Goal: Transaction & Acquisition: Purchase product/service

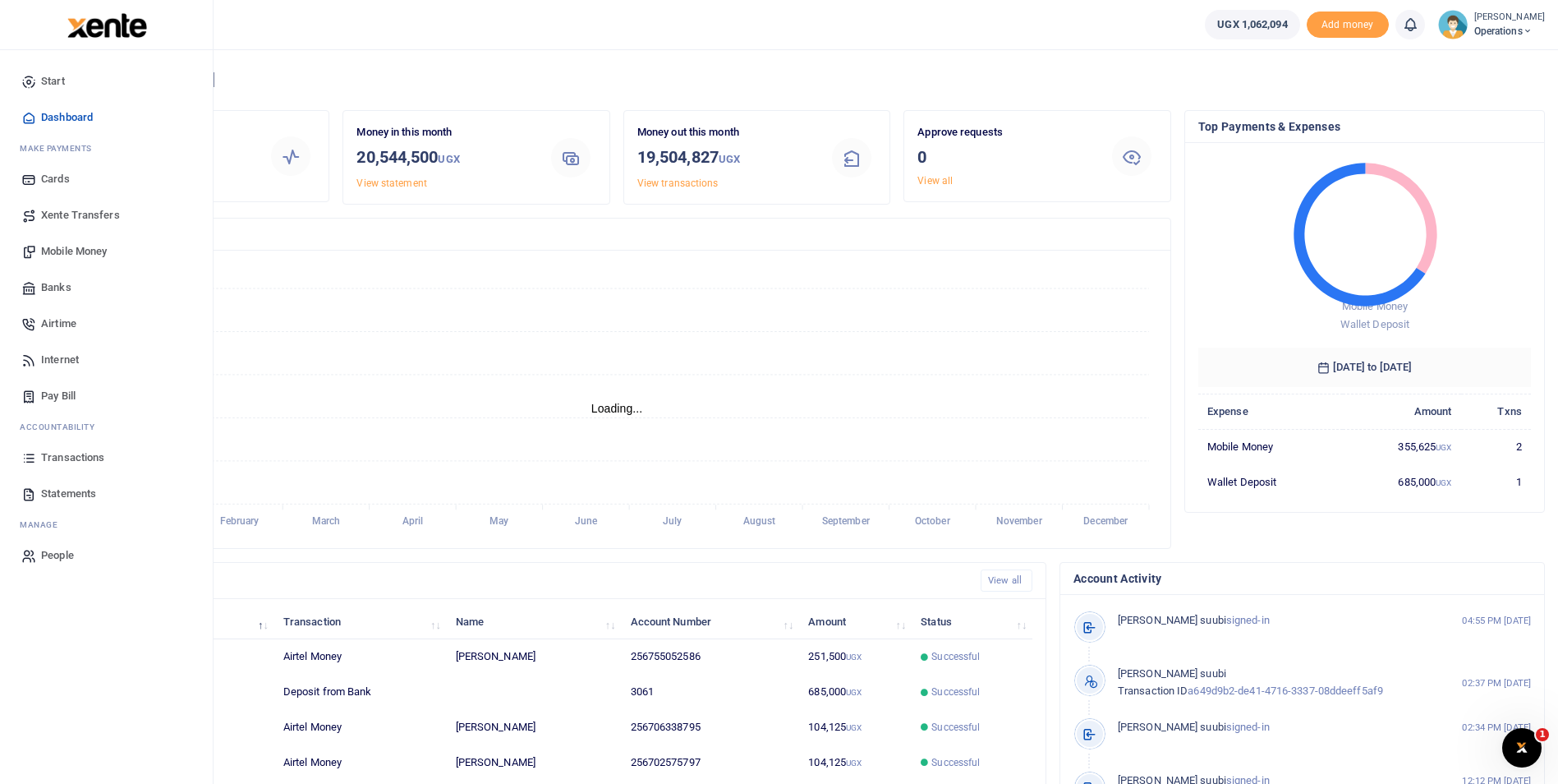
click at [64, 247] on span "Mobile Money" at bounding box center [74, 252] width 66 height 17
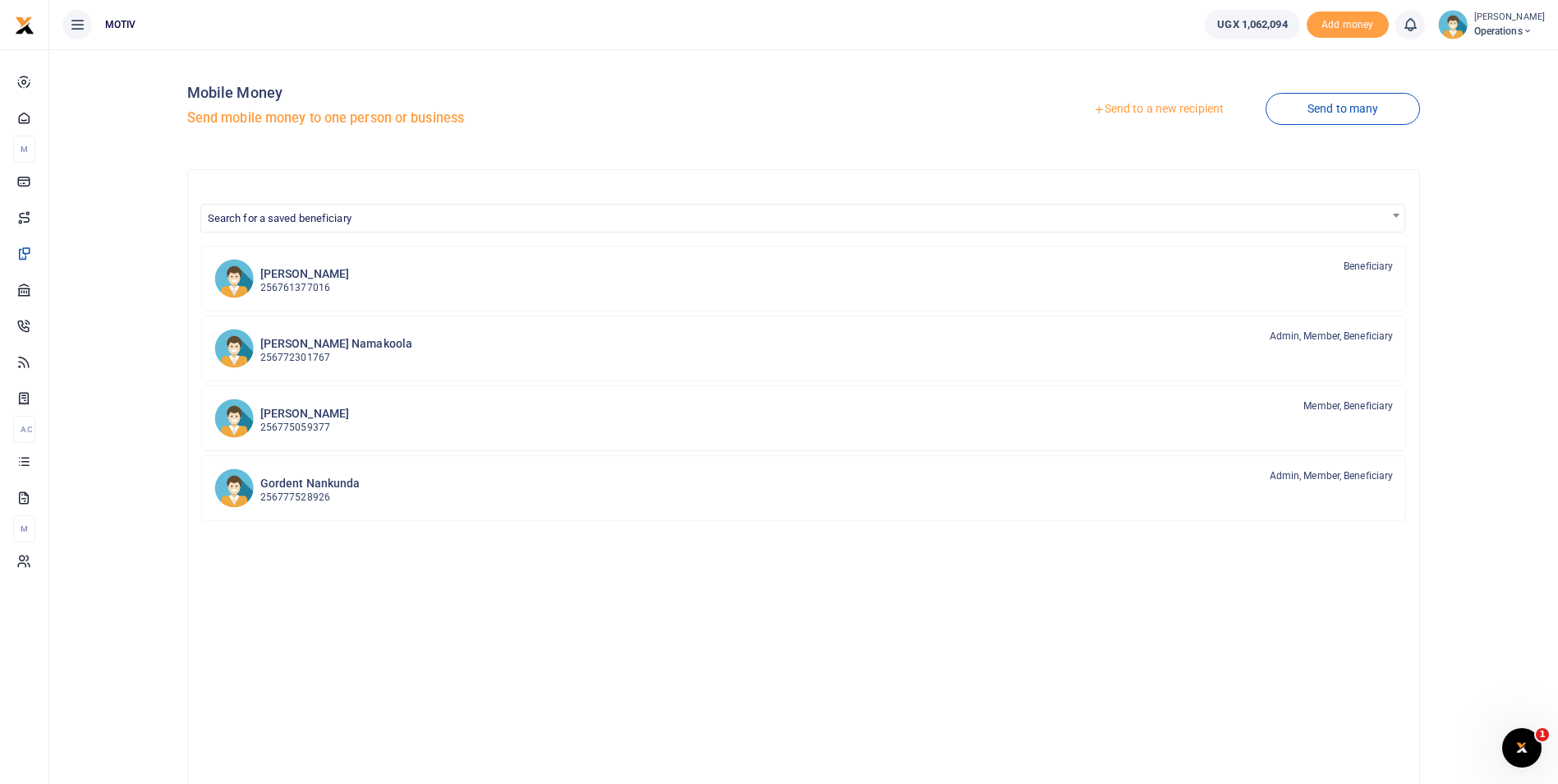
click at [1150, 106] on link "Send to a new recipient" at bounding box center [1159, 109] width 215 height 29
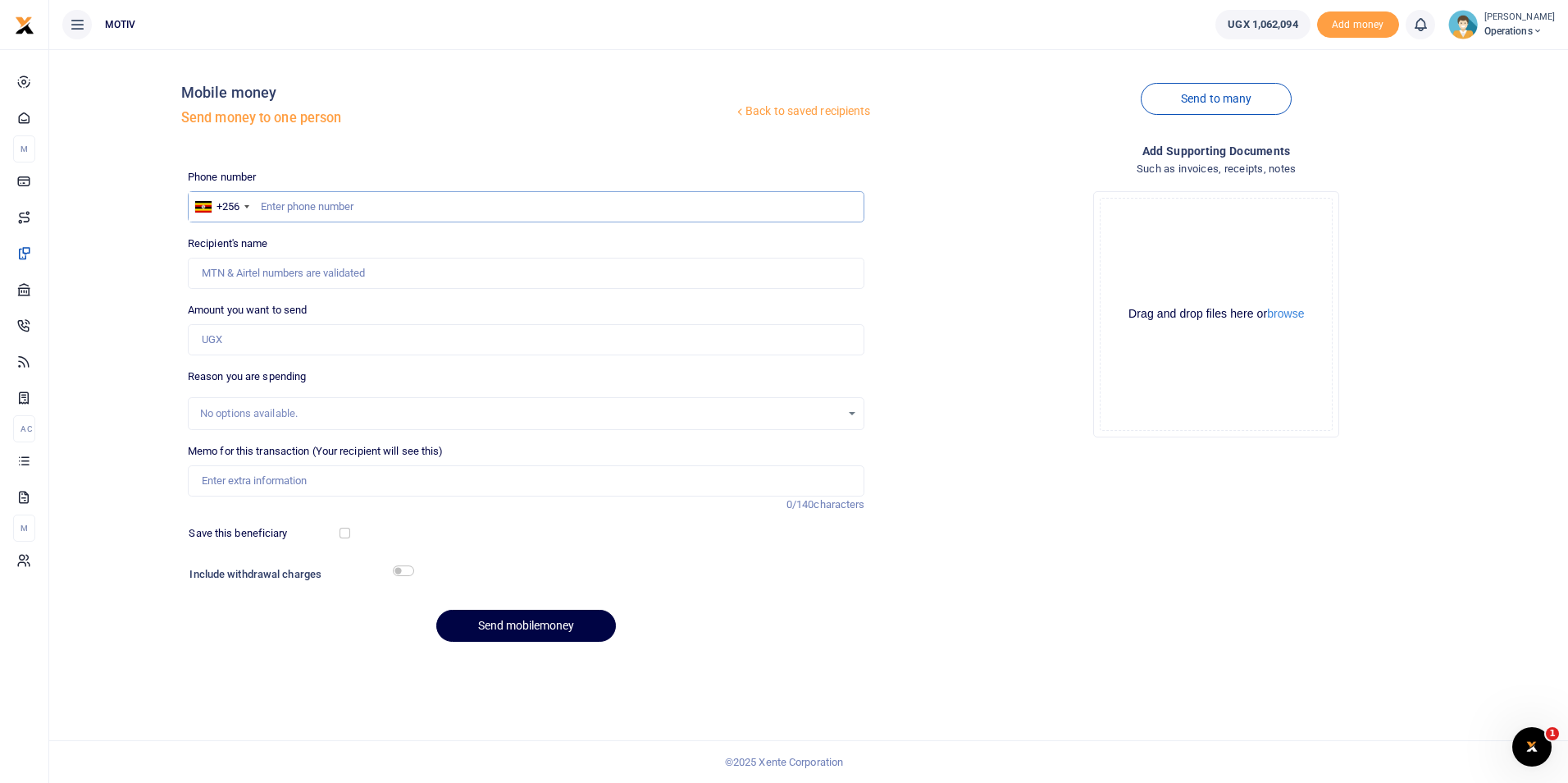
click at [303, 212] on input "text" at bounding box center [526, 206] width 677 height 31
type input "0785122434"
type input "[DEMOGRAPHIC_DATA][PERSON_NAME]"
type input "0785122434"
click at [299, 347] on input "Amount you want to send" at bounding box center [526, 339] width 677 height 31
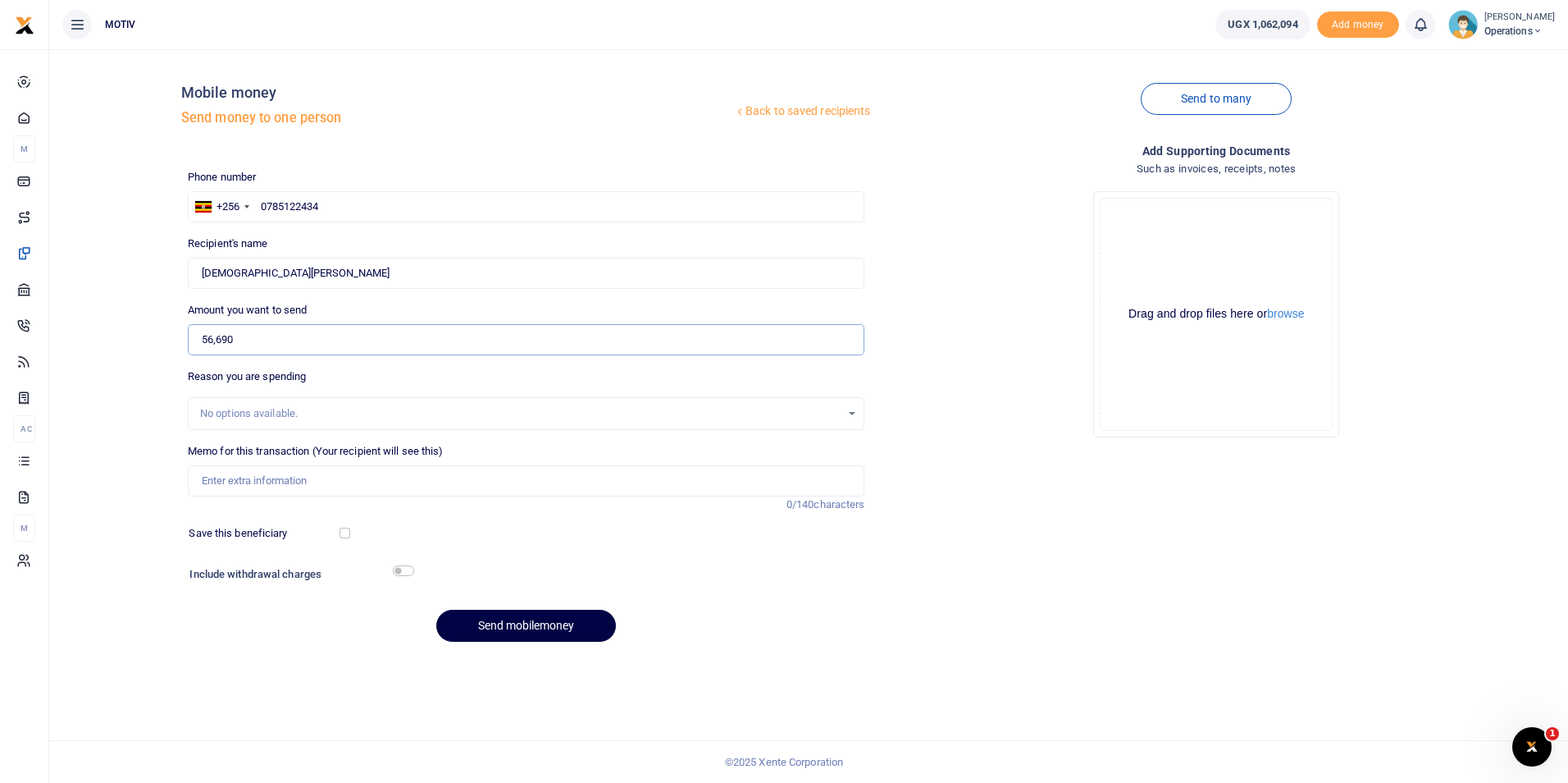
type input "56,690"
click at [227, 330] on input "Amount you want to send" at bounding box center [526, 339] width 677 height 31
paste input "0"
type input "0"
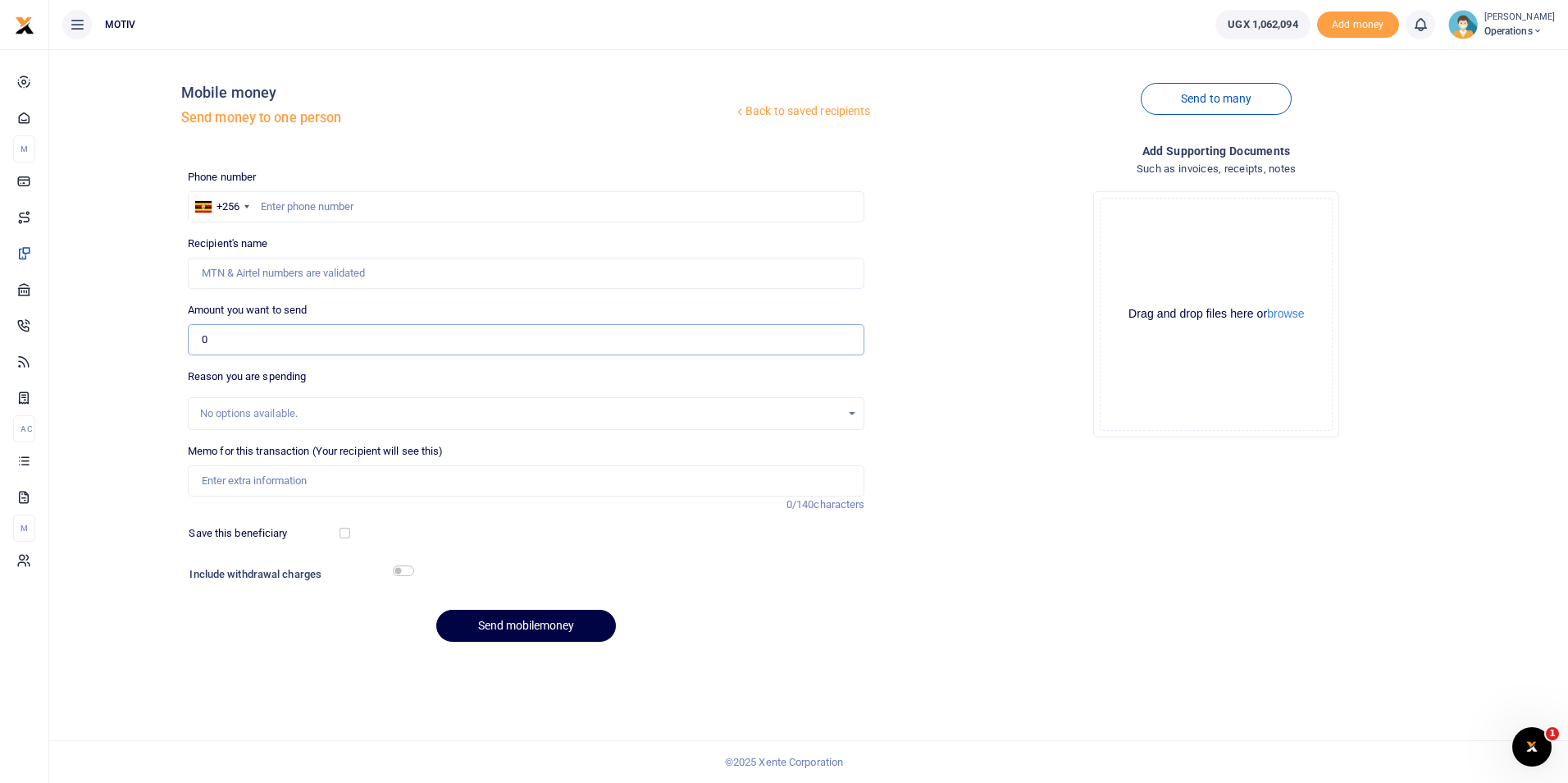
paste input "text"
type input "0"
click at [296, 210] on input "text" at bounding box center [526, 206] width 677 height 31
paste input "0785122434"
type input "0785122434"
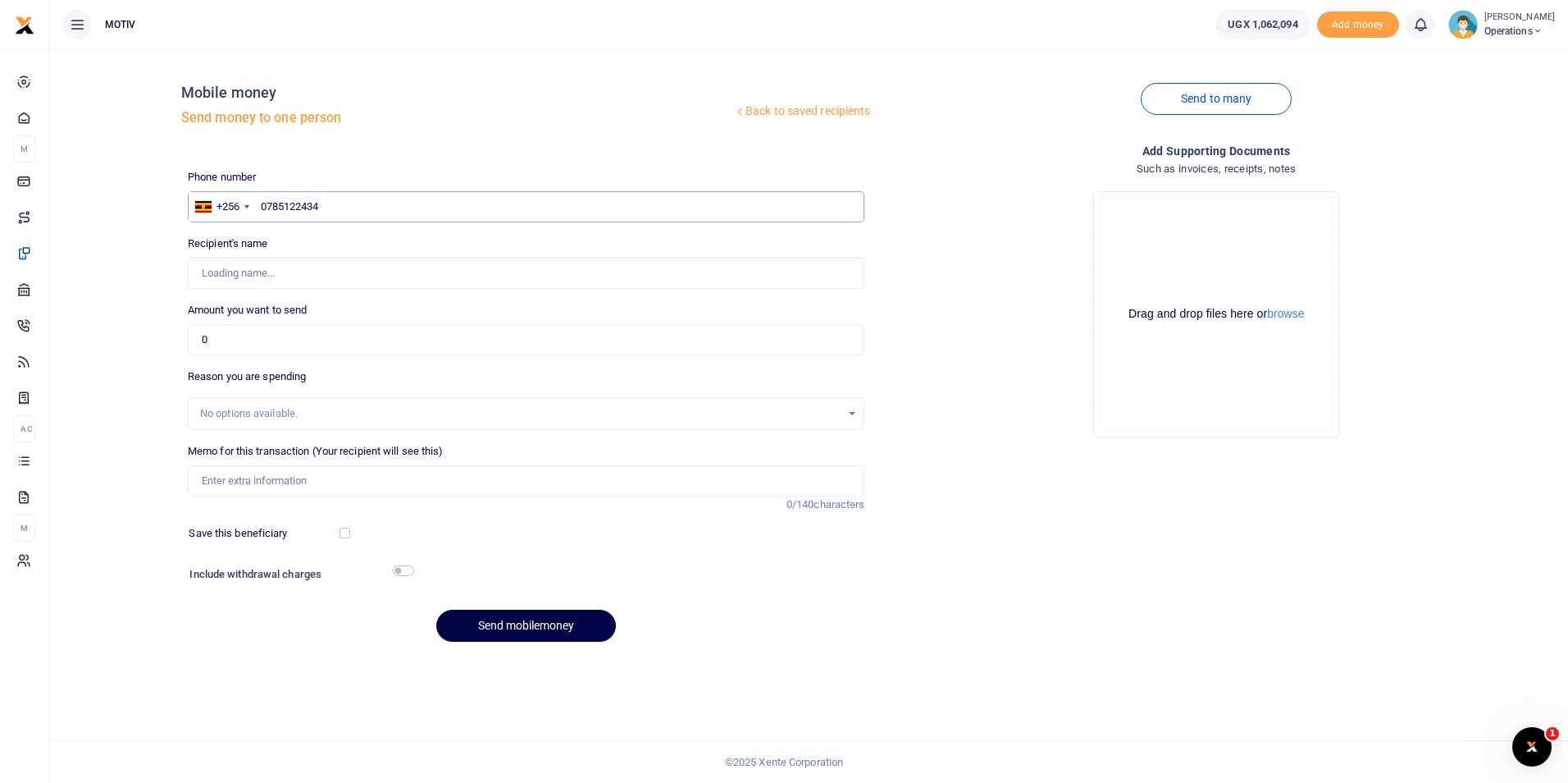
type input "Moses Otai"
type input "0785122434"
click at [227, 336] on input "0" at bounding box center [526, 339] width 677 height 31
type input "0"
type input "242,000"
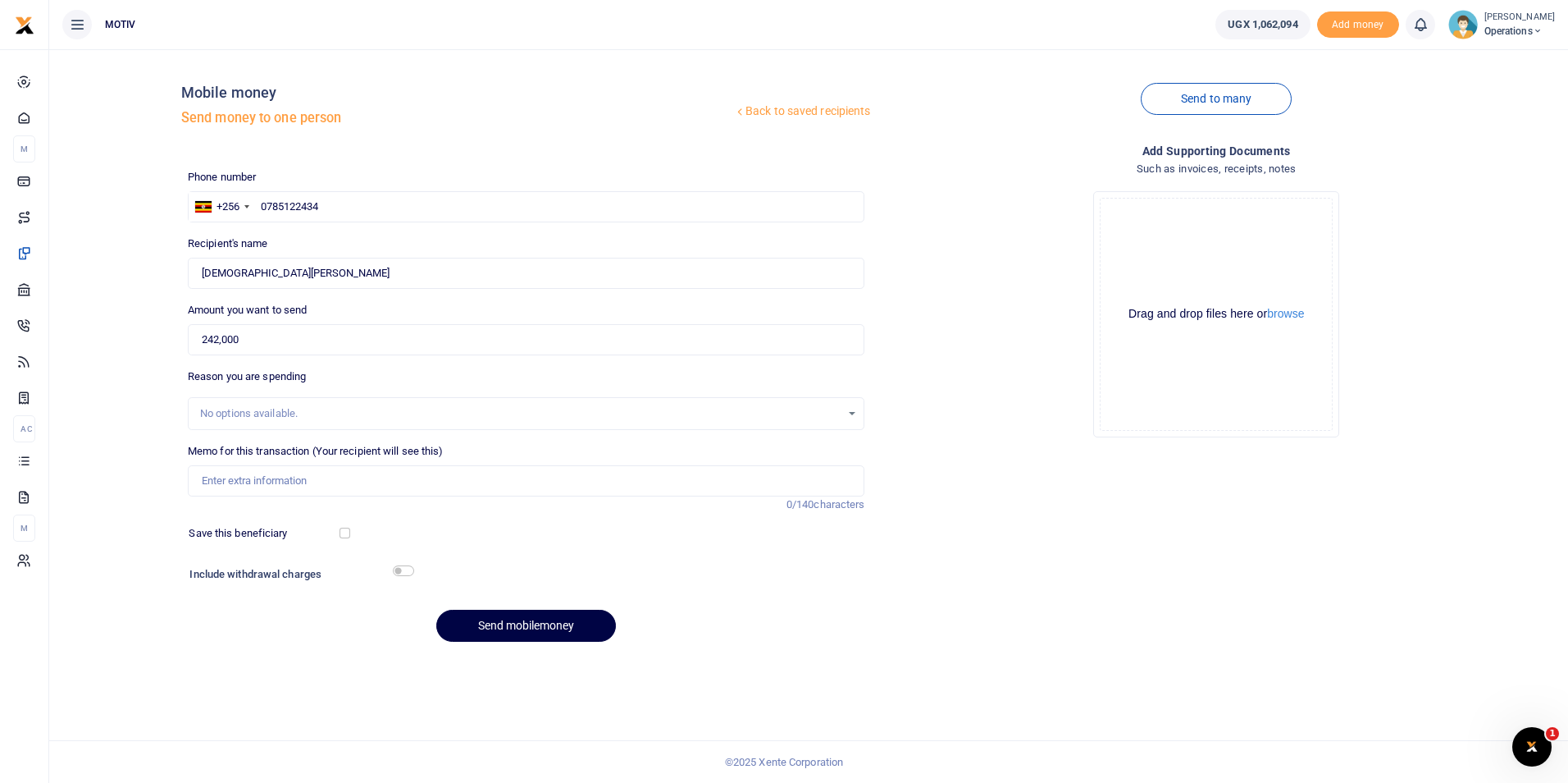
click at [143, 420] on div "Back to saved recipients Mobile money Send money to one person Send to many Pho…" at bounding box center [808, 358] width 1506 height 592
click at [242, 478] on input "Memo for this transaction (Your recipient will see this)" at bounding box center [526, 480] width 677 height 31
paste input "KITY25PV0093"
paste input "Purchase of yeast"
type input "KITY25PV009 Purchase of yeast"
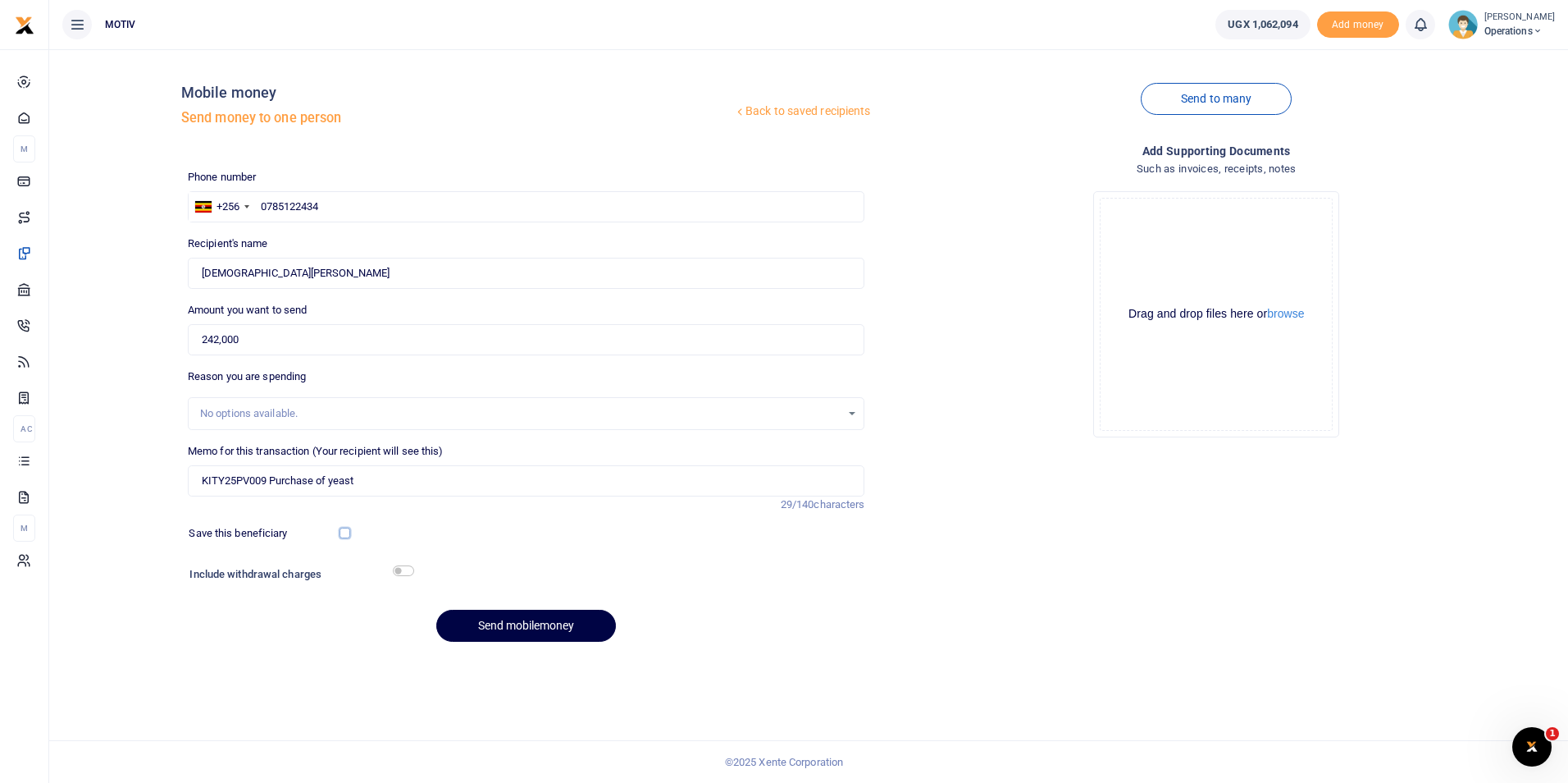
click at [346, 535] on input "checkbox" at bounding box center [345, 533] width 11 height 11
checkbox input "true"
click at [398, 566] on input "checkbox" at bounding box center [403, 570] width 21 height 11
checkbox input "true"
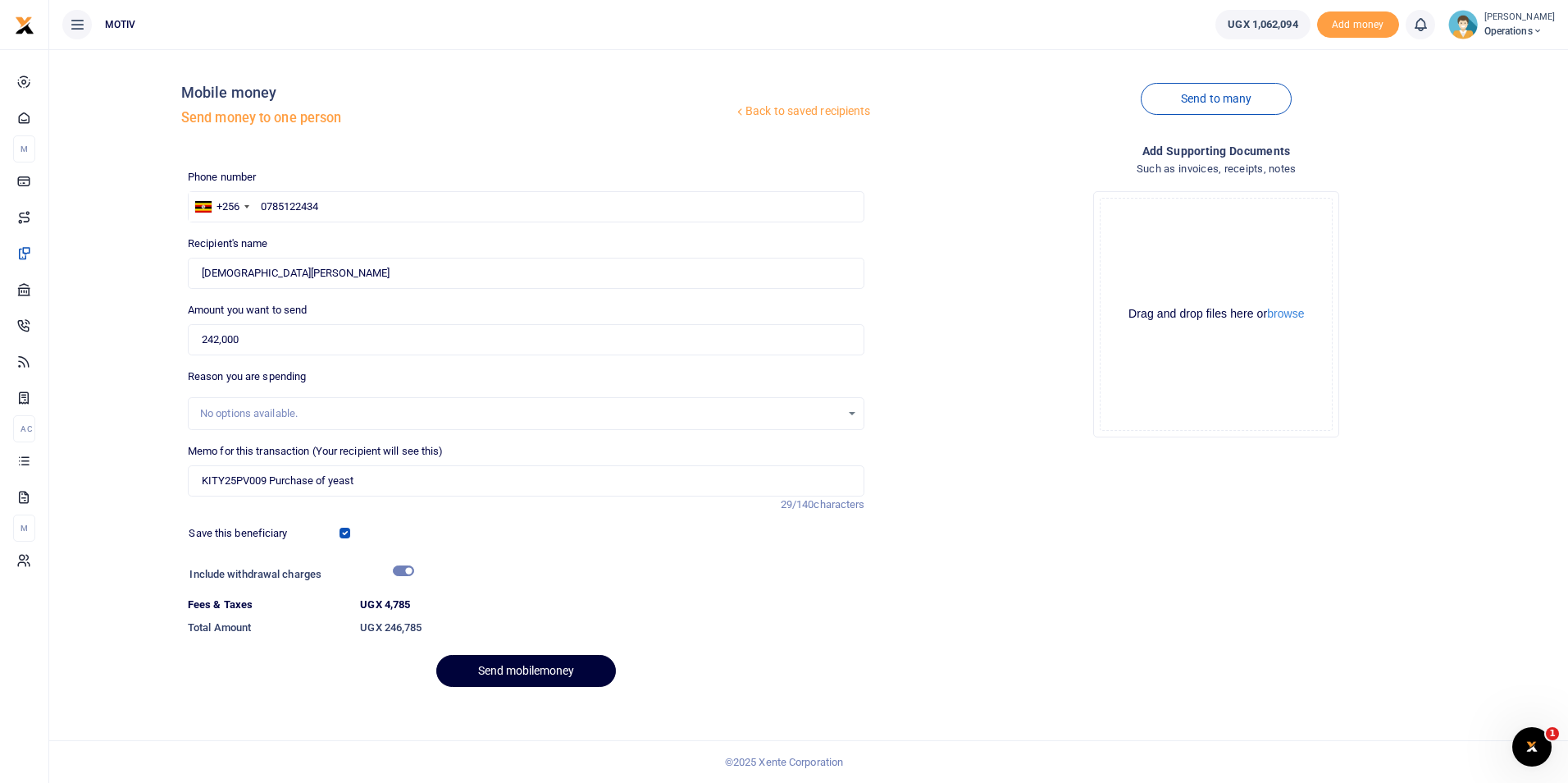
click at [510, 667] on button "Send mobilemoney" at bounding box center [526, 670] width 180 height 32
